Goal: Task Accomplishment & Management: Manage account settings

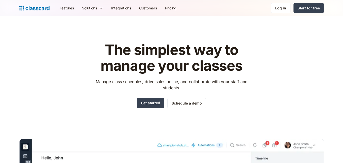
click at [279, 4] on link "Log in" at bounding box center [281, 8] width 20 height 10
click at [278, 9] on div "Log in" at bounding box center [280, 7] width 11 height 5
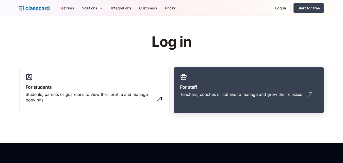
click at [233, 107] on link "For staff Teachers, coaches or admins to manage and grow their classes" at bounding box center [249, 90] width 150 height 46
